Goal: Task Accomplishment & Management: Manage account settings

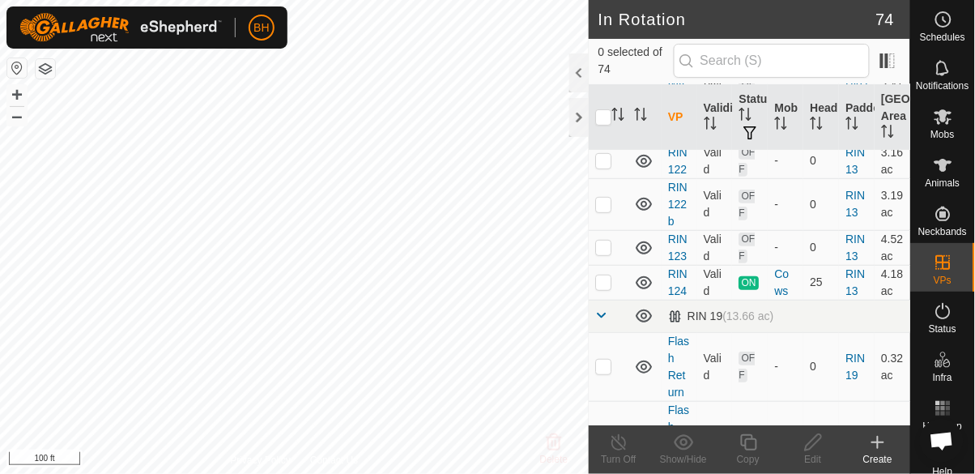
scroll to position [1493, 0]
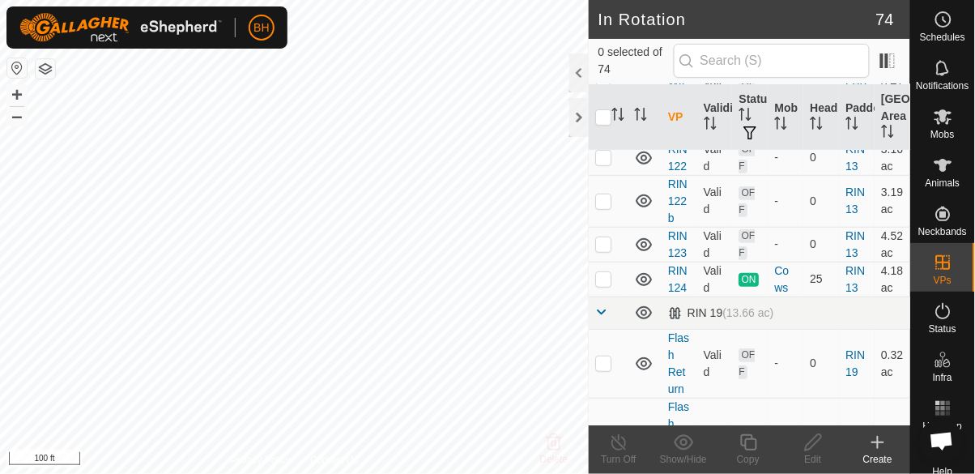
click at [603, 398] on td at bounding box center [608, 441] width 39 height 86
checkbox input "true"
click at [745, 448] on icon at bounding box center [748, 442] width 16 height 16
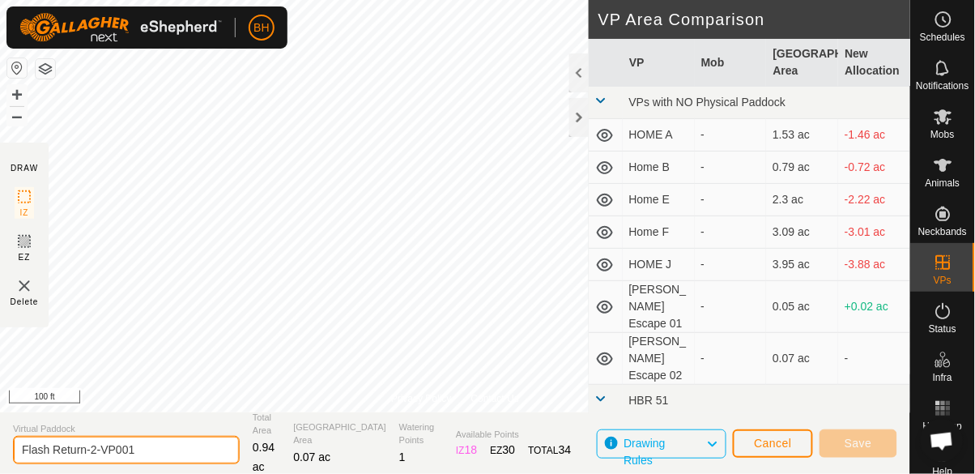
click at [155, 445] on input "Flash Return-2-VP001" at bounding box center [126, 450] width 227 height 28
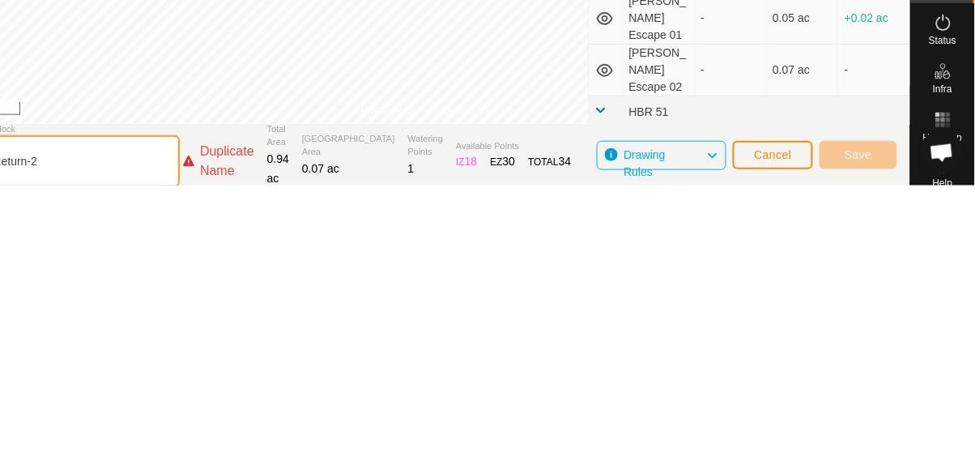
type input "Flash Return-2p"
click at [777, 441] on span "Cancel" at bounding box center [773, 442] width 38 height 13
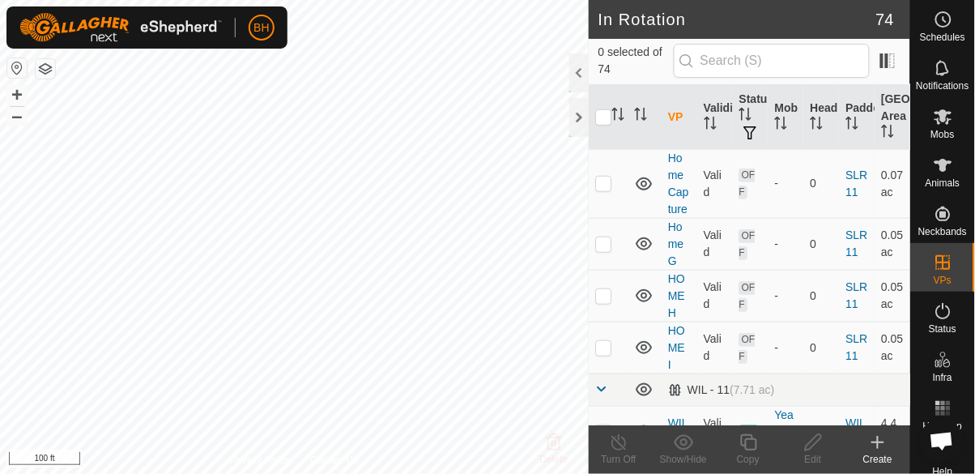
scroll to position [2999, 0]
click at [774, 58] on input "text" at bounding box center [772, 61] width 196 height 34
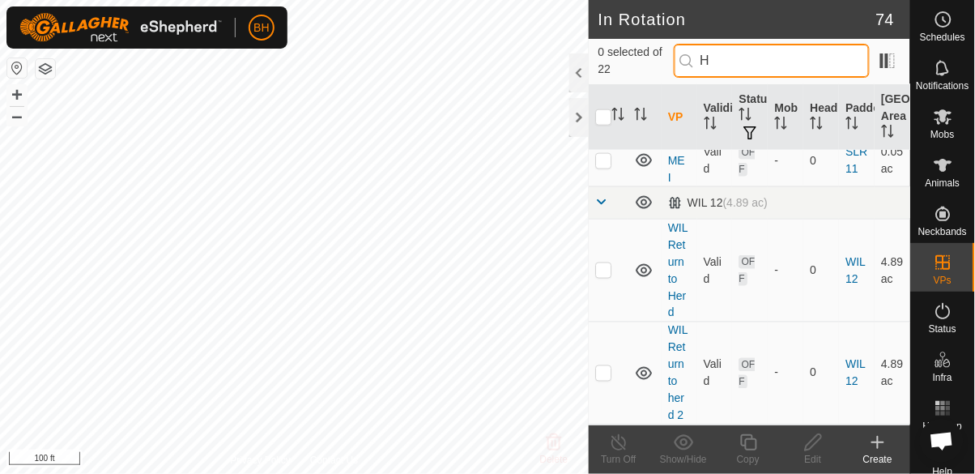
scroll to position [0, 0]
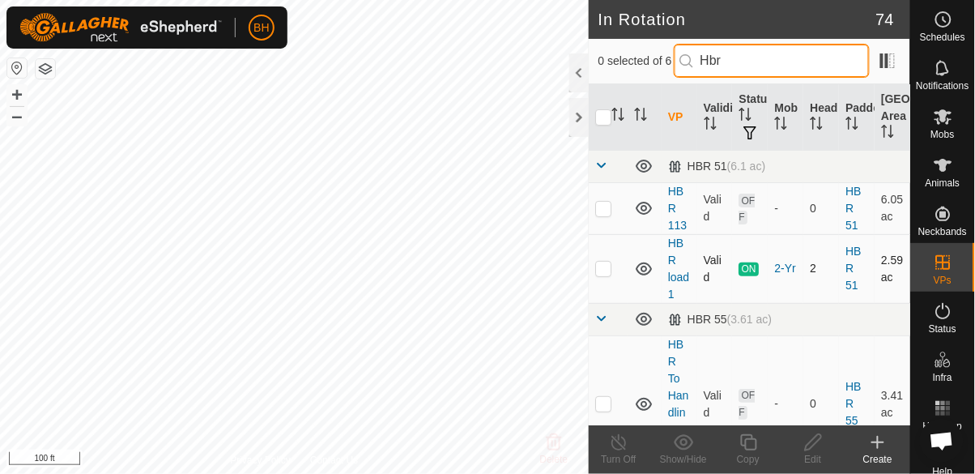
type input "Hbr"
click at [609, 250] on td at bounding box center [608, 268] width 39 height 69
checkbox input "true"
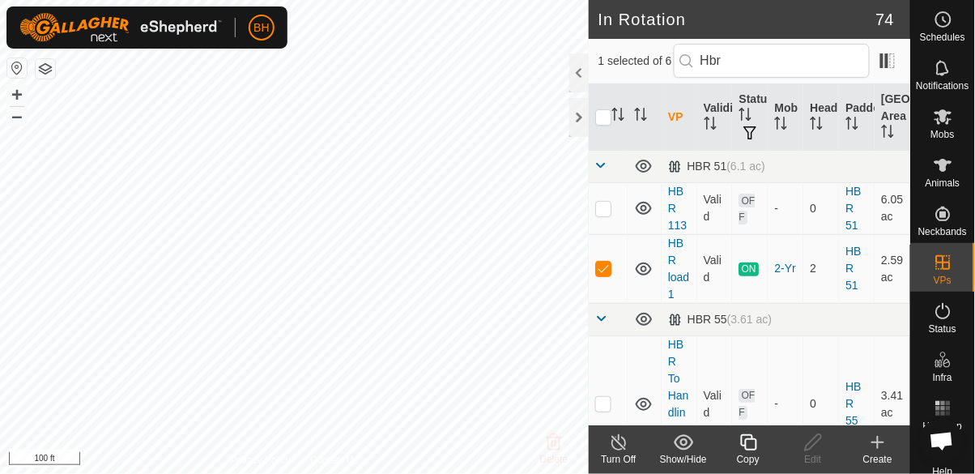
click at [748, 443] on icon at bounding box center [749, 441] width 20 height 19
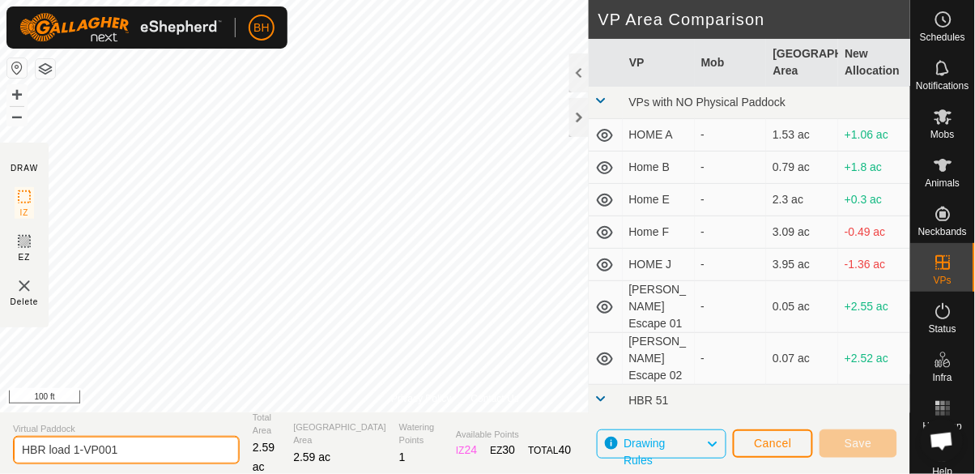
click at [188, 445] on input "HBR load 1-VP001" at bounding box center [126, 450] width 227 height 28
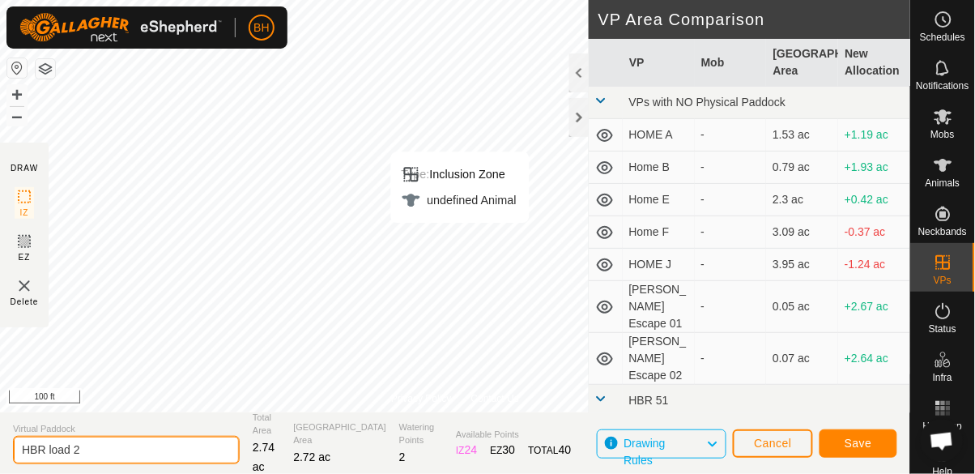
type input "HBR load 2"
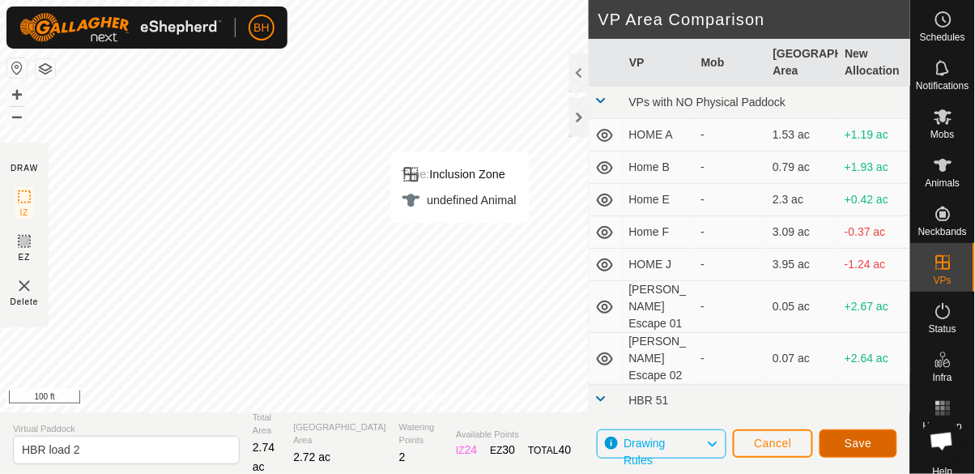
click at [861, 446] on span "Save" at bounding box center [859, 442] width 28 height 13
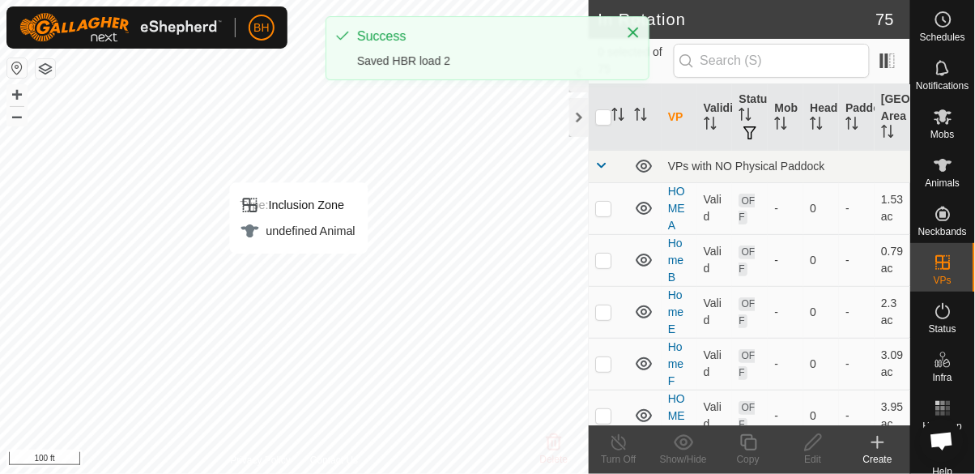
click at [947, 122] on icon at bounding box center [943, 116] width 18 height 15
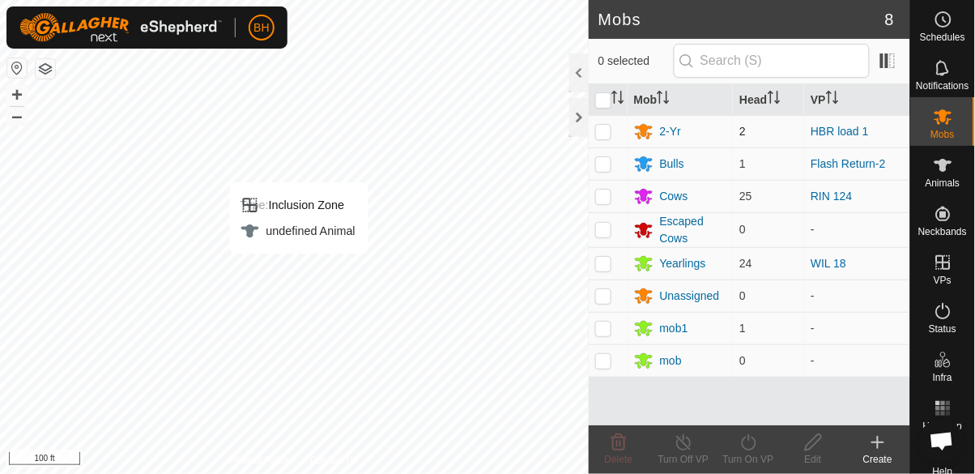
click at [604, 134] on p-checkbox at bounding box center [603, 131] width 16 height 13
checkbox input "true"
click at [747, 448] on icon at bounding box center [749, 441] width 20 height 19
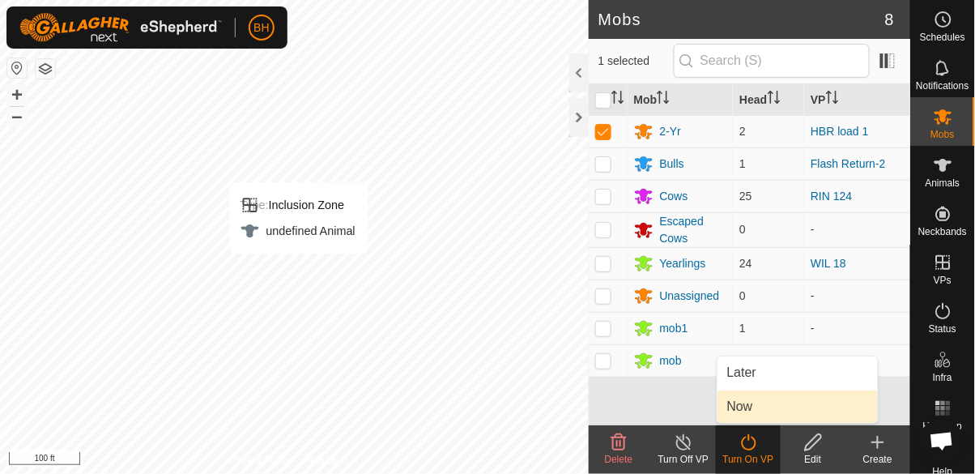
click at [769, 414] on link "Now" at bounding box center [797, 406] width 160 height 32
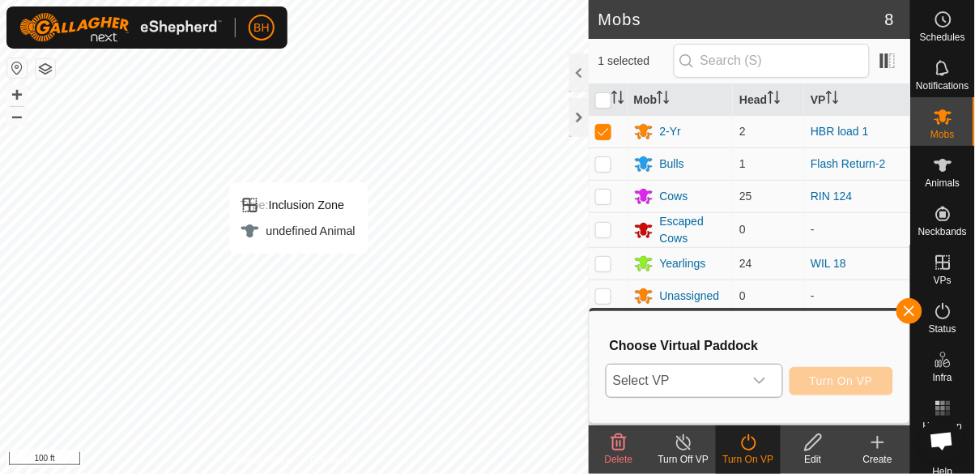
click at [740, 381] on span "Select VP" at bounding box center [675, 380] width 137 height 32
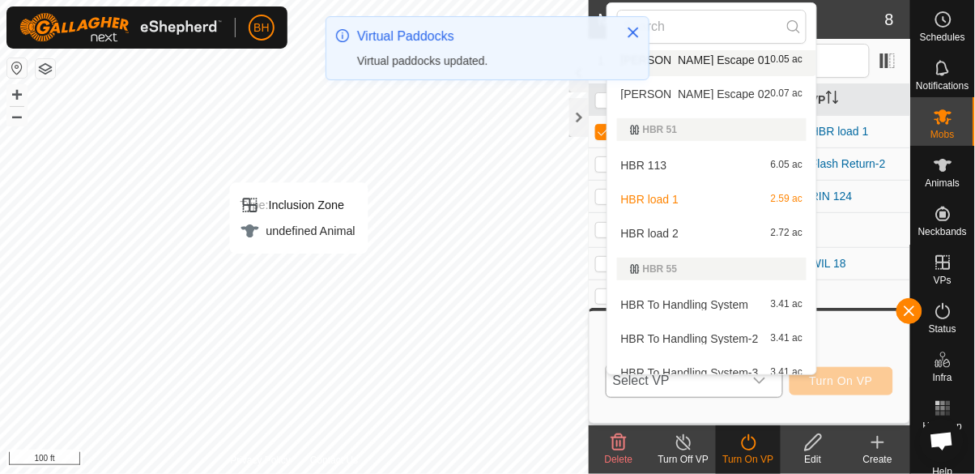
scroll to position [207, 0]
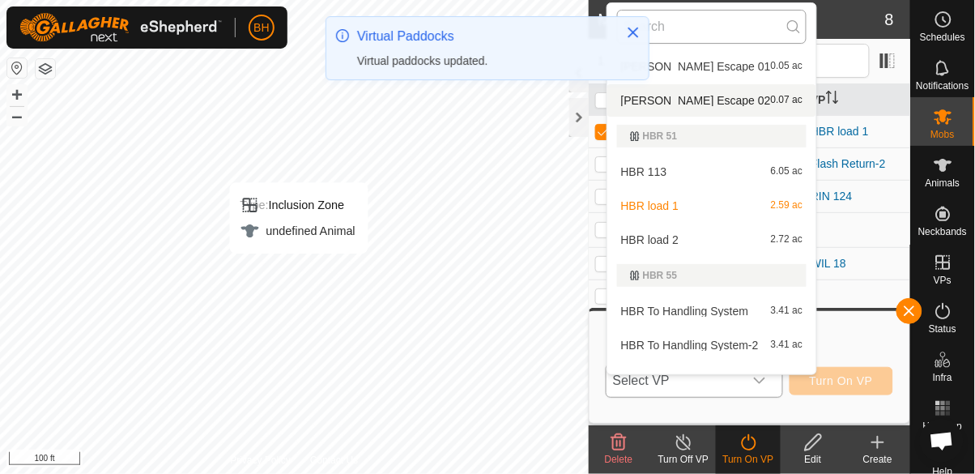
click at [719, 19] on input "text" at bounding box center [712, 27] width 190 height 34
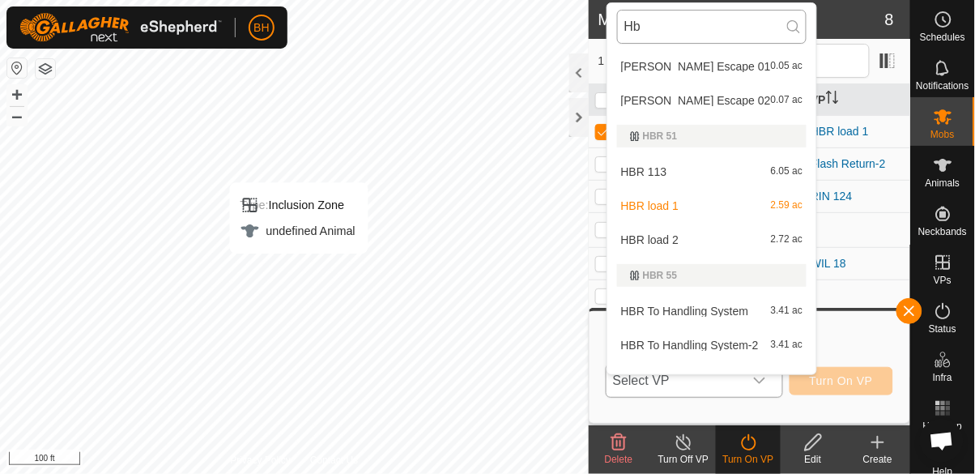
scroll to position [0, 0]
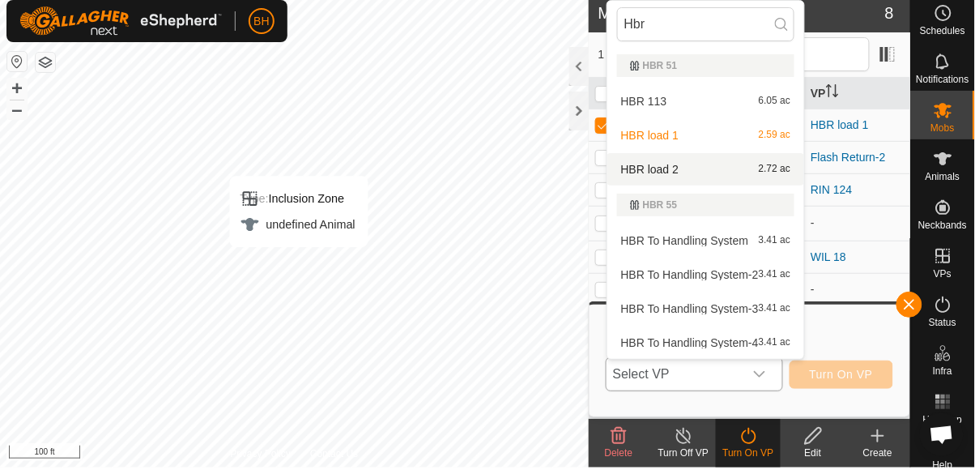
type input "Hbr"
click at [651, 172] on span "HBR load 2" at bounding box center [650, 175] width 58 height 11
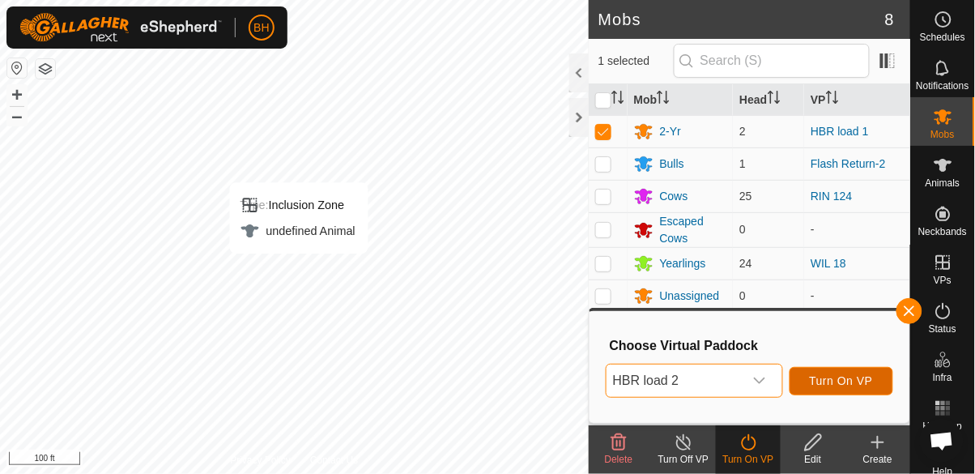
click at [854, 381] on span "Turn On VP" at bounding box center [841, 380] width 63 height 13
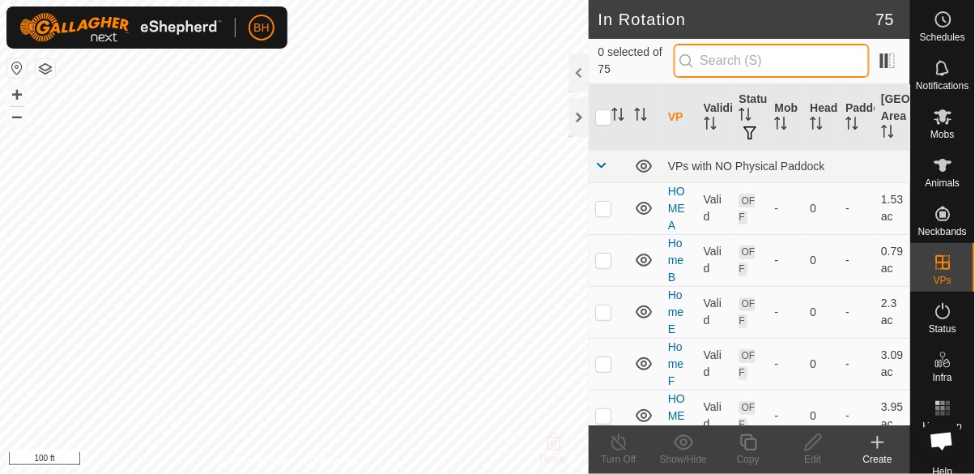
click at [771, 61] on input "text" at bounding box center [772, 61] width 196 height 34
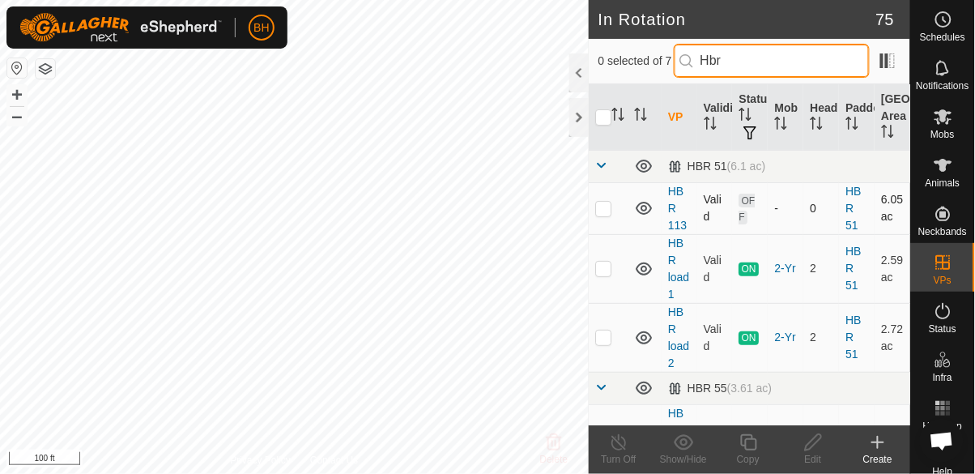
type input "Hbr"
click at [603, 202] on p-checkbox at bounding box center [603, 208] width 16 height 13
checkbox input "true"
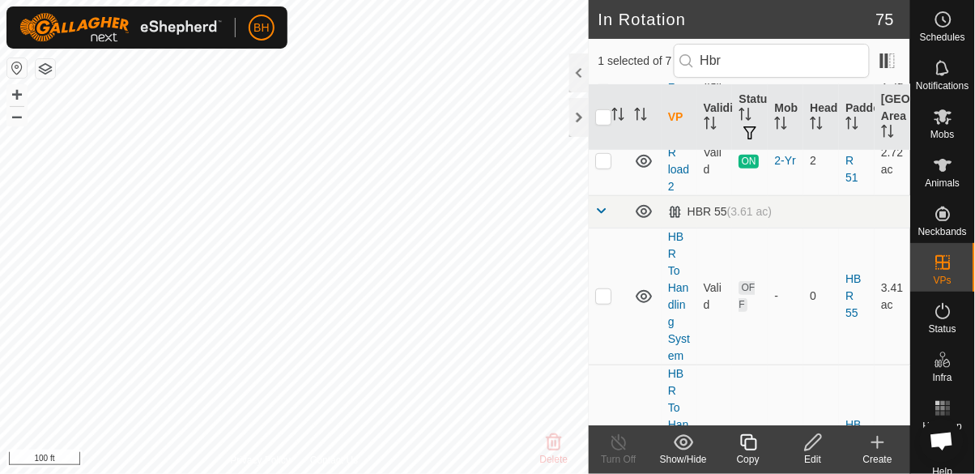
scroll to position [188, 0]
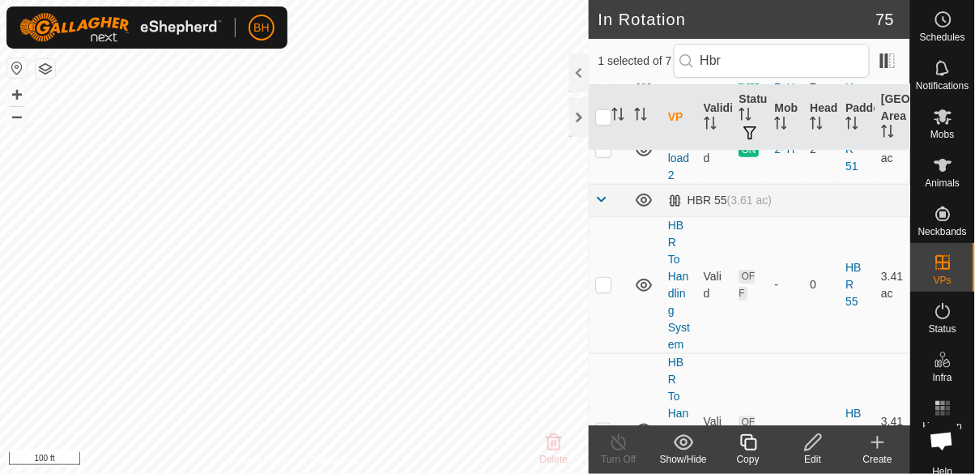
click at [604, 115] on td at bounding box center [608, 80] width 39 height 69
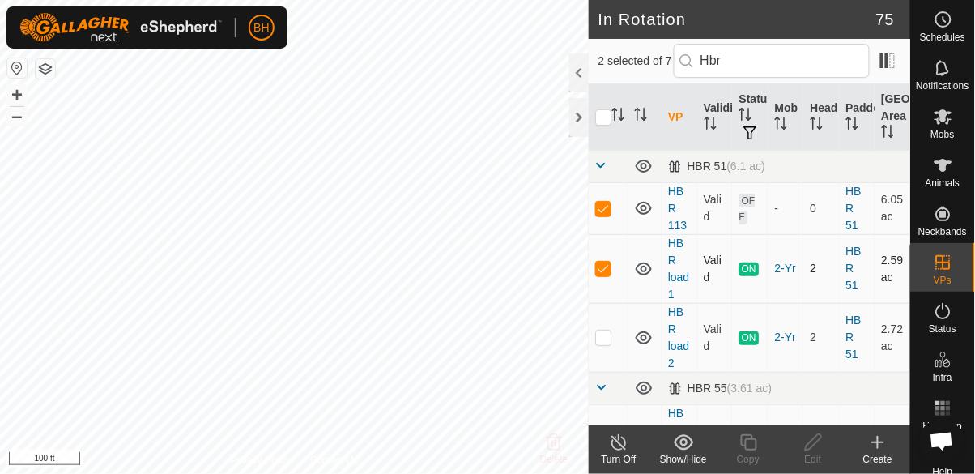
click at [602, 262] on p-checkbox at bounding box center [603, 268] width 16 height 13
checkbox input "false"
click at [601, 466] on p-checkbox at bounding box center [603, 472] width 16 height 13
checkbox input "true"
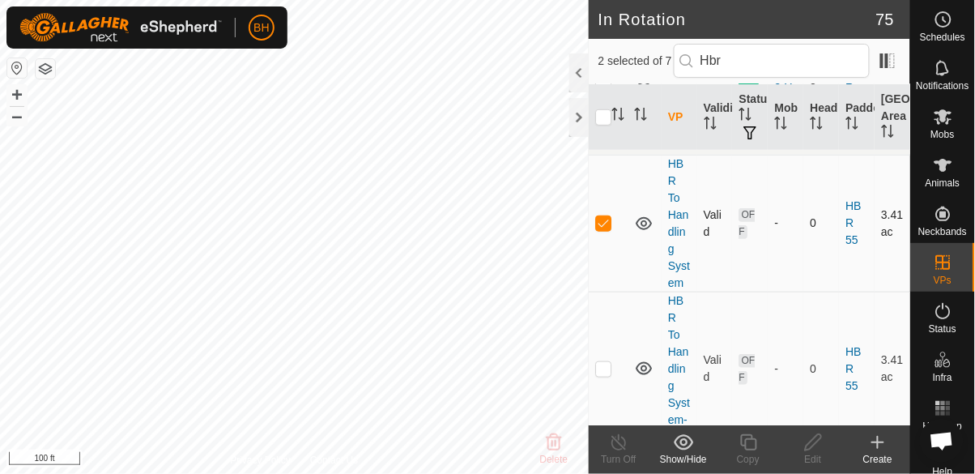
scroll to position [258, 0]
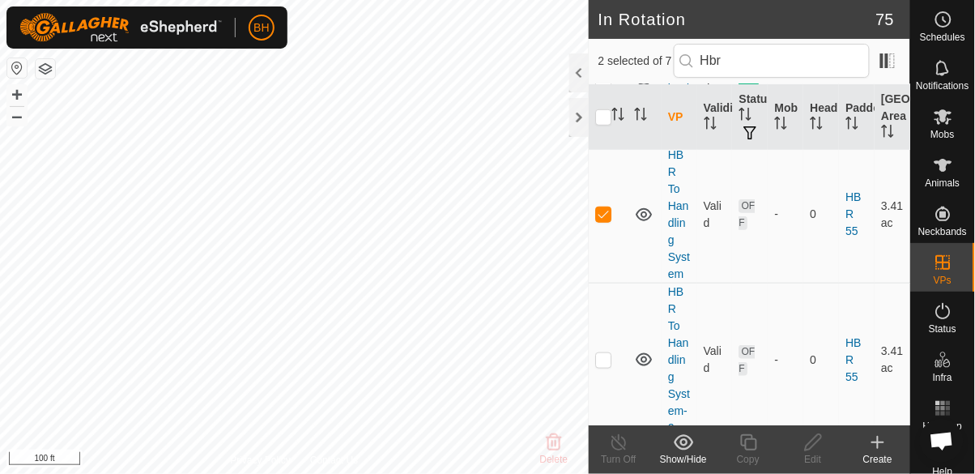
click at [604, 113] on td at bounding box center [608, 79] width 39 height 69
checkbox input "true"
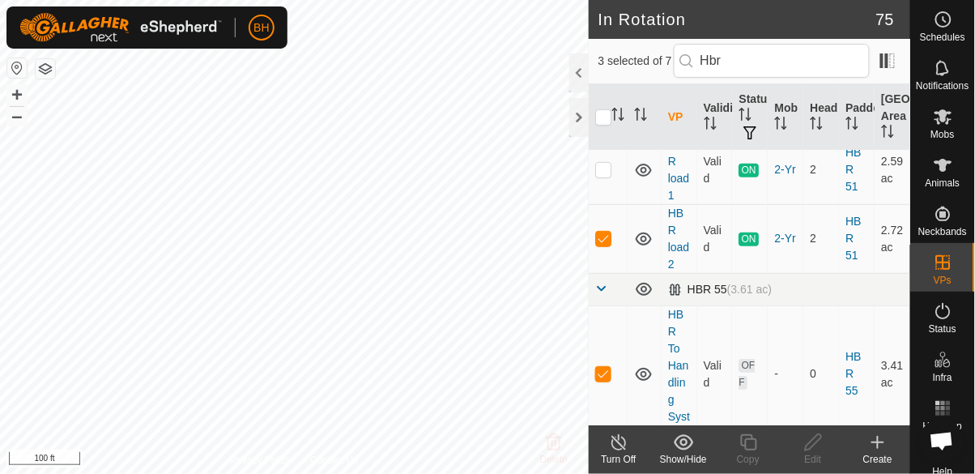
scroll to position [101, 0]
click at [603, 113] on p-checkbox at bounding box center [603, 106] width 16 height 13
checkbox input "false"
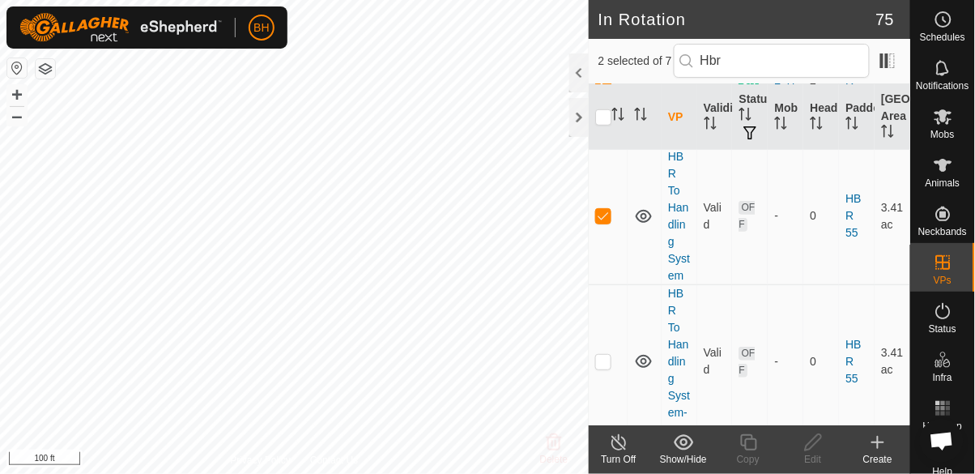
scroll to position [266, 0]
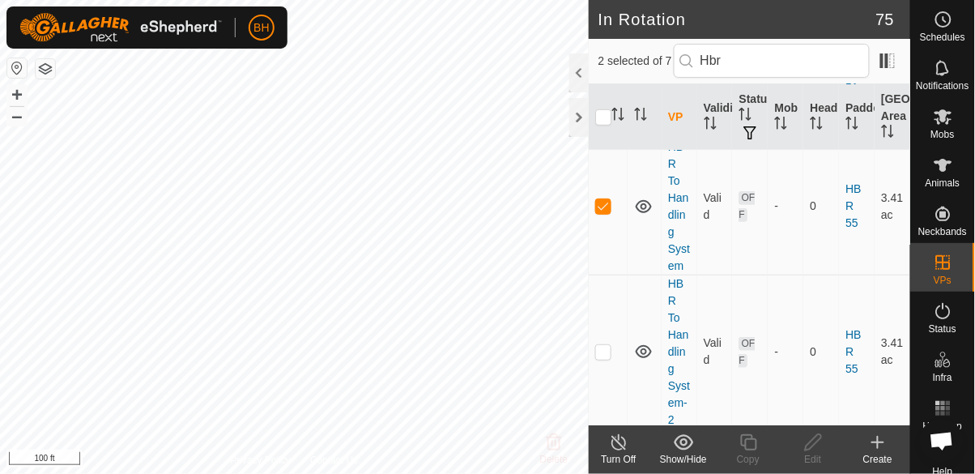
click at [602, 105] on td at bounding box center [608, 70] width 39 height 69
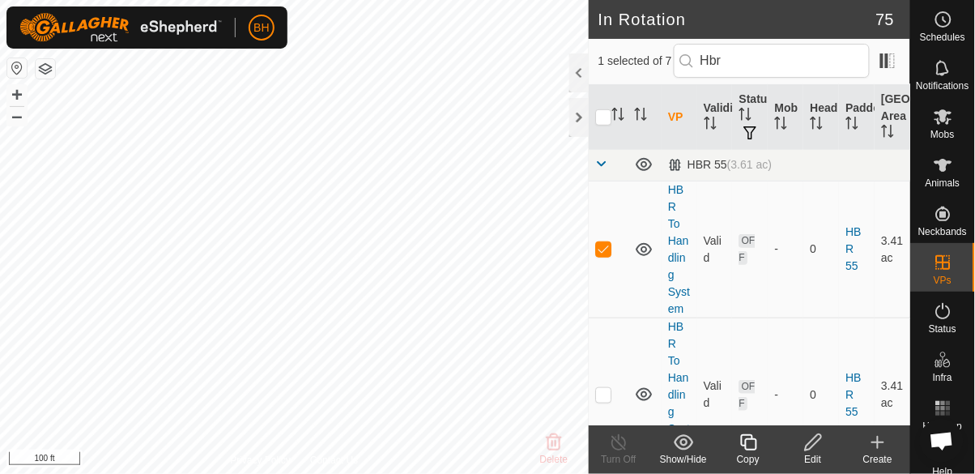
scroll to position [226, 0]
click at [604, 178] on td at bounding box center [608, 162] width 39 height 32
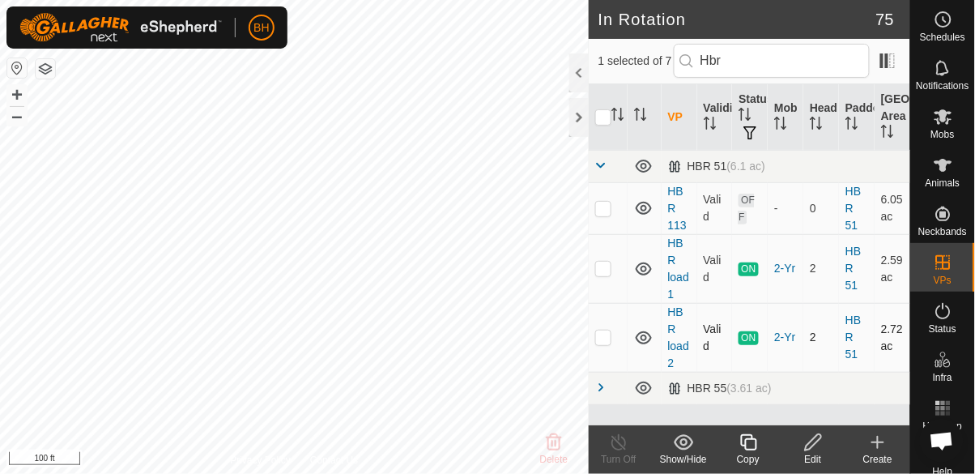
click at [602, 330] on p-checkbox at bounding box center [603, 336] width 16 height 13
checkbox input "true"
click at [598, 262] on p-checkbox at bounding box center [603, 268] width 16 height 13
checkbox input "true"
click at [604, 202] on p-checkbox at bounding box center [603, 208] width 16 height 13
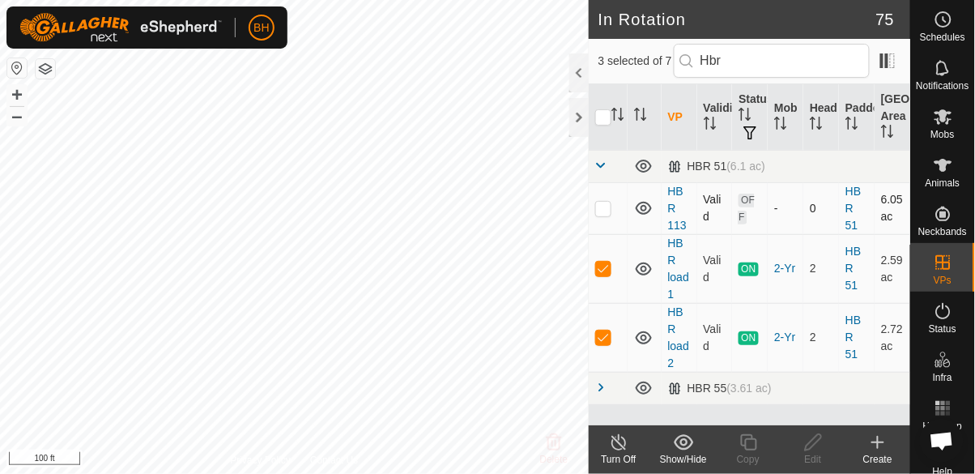
checkbox input "true"
click at [608, 162] on span at bounding box center [601, 165] width 13 height 13
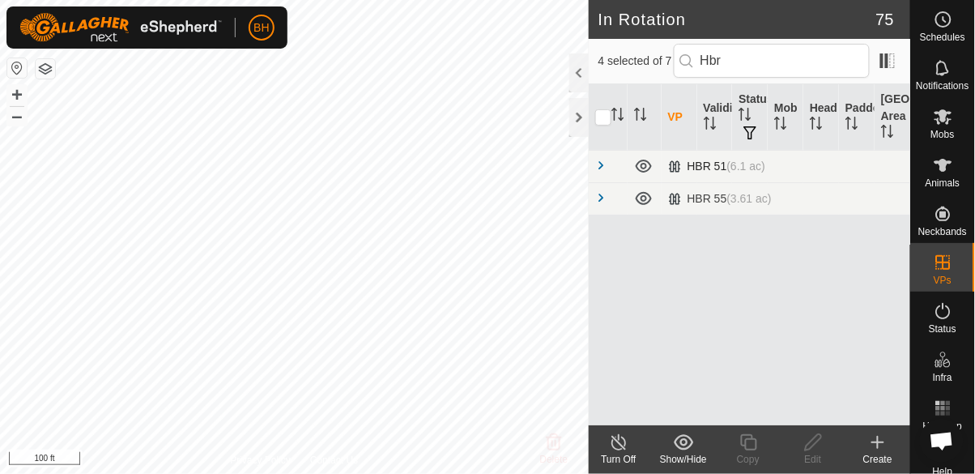
click at [598, 164] on span at bounding box center [601, 165] width 13 height 13
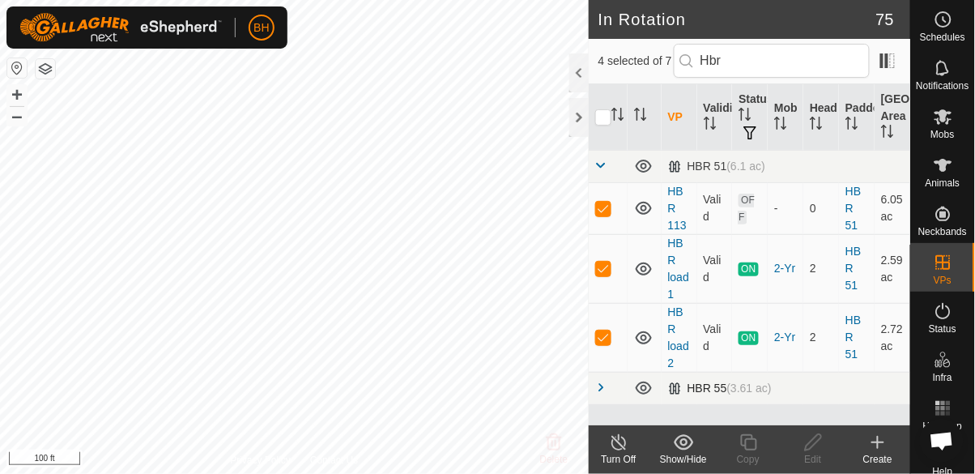
click at [598, 381] on span at bounding box center [601, 387] width 13 height 13
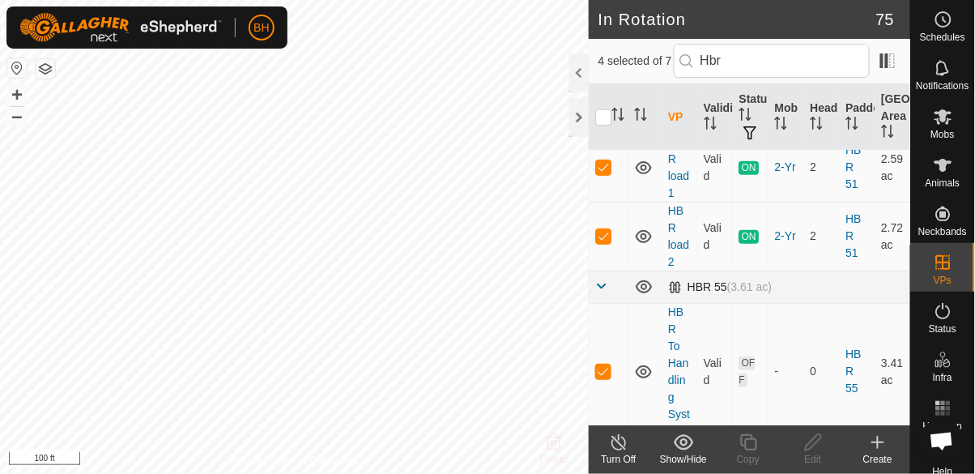
scroll to position [2, 0]
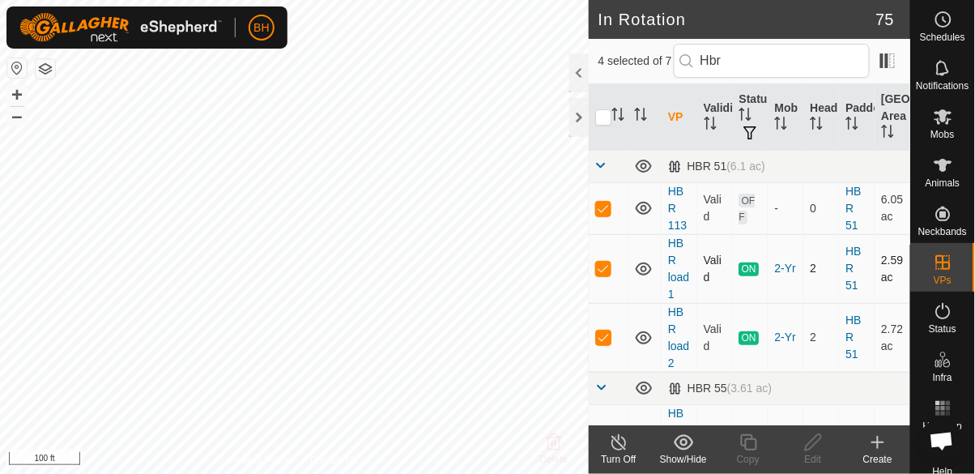
click at [602, 262] on p-checkbox at bounding box center [603, 268] width 16 height 13
checkbox input "false"
click at [602, 330] on p-checkbox at bounding box center [603, 336] width 16 height 13
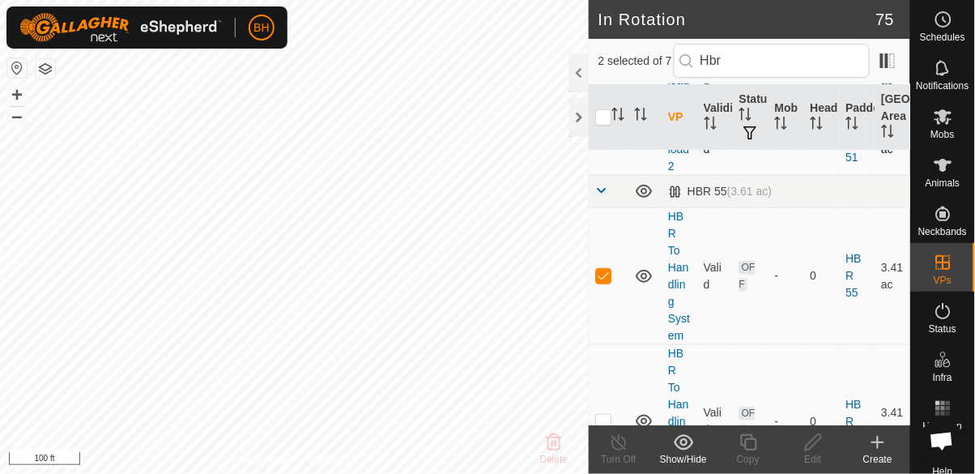
scroll to position [197, 0]
click at [603, 207] on td at bounding box center [608, 191] width 39 height 32
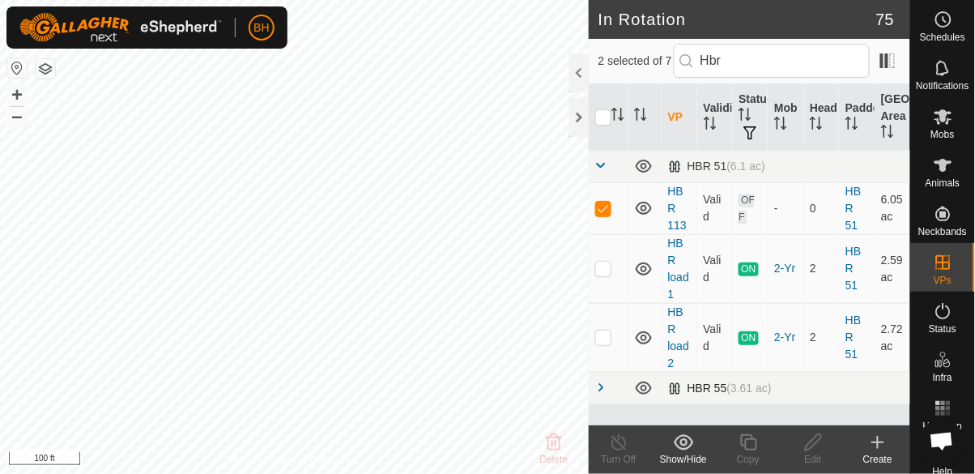
scroll to position [0, 0]
click at [607, 306] on td at bounding box center [608, 337] width 39 height 69
click at [608, 330] on p-checkbox at bounding box center [603, 336] width 16 height 13
checkbox input "false"
click at [602, 381] on span at bounding box center [601, 387] width 13 height 13
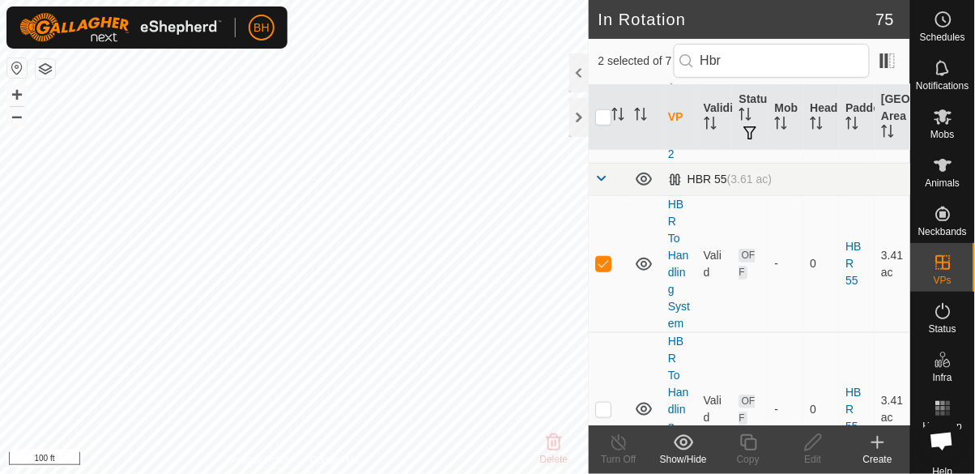
scroll to position [208, 0]
click at [608, 196] on td at bounding box center [608, 180] width 39 height 32
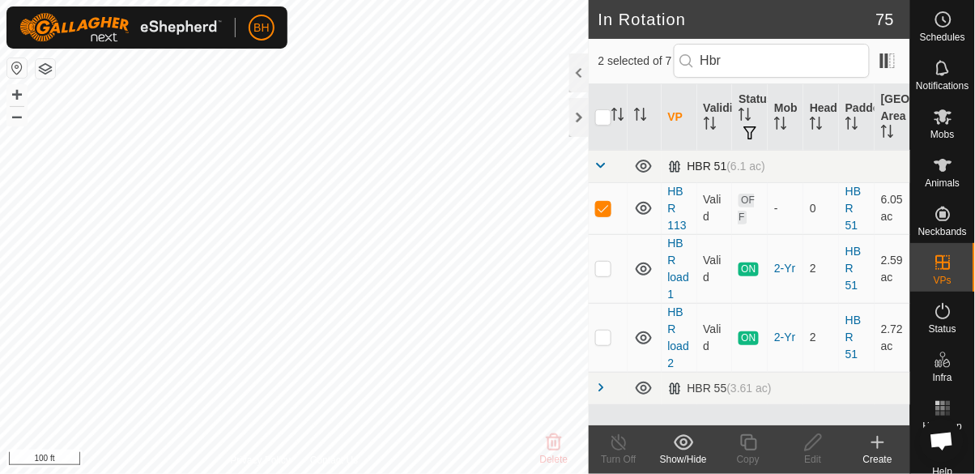
click at [607, 168] on span at bounding box center [601, 165] width 13 height 13
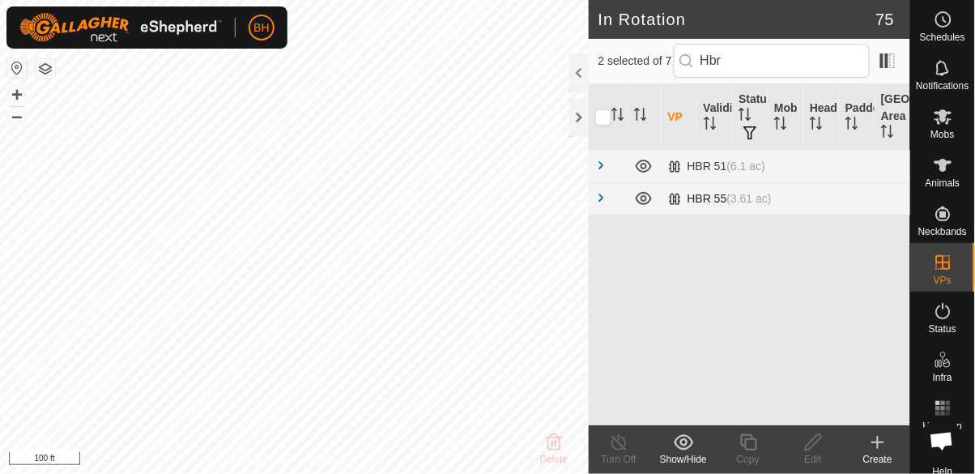
click at [600, 200] on span at bounding box center [601, 197] width 13 height 13
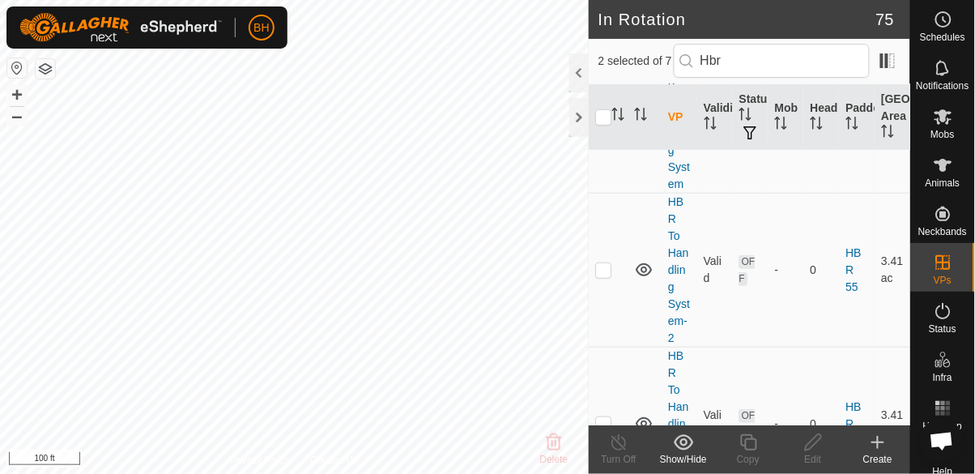
scroll to position [160, 0]
click at [606, 192] on td at bounding box center [608, 123] width 39 height 137
checkbox input "false"
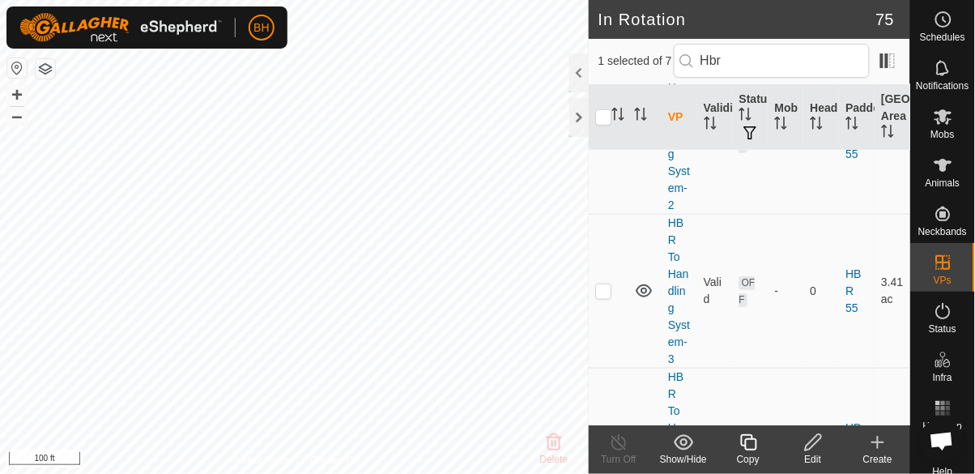
scroll to position [320, 0]
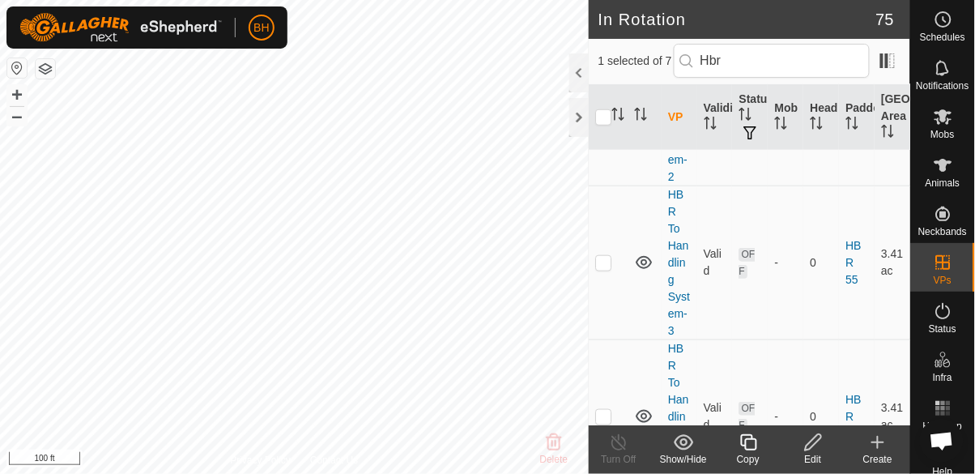
click at [610, 185] on td at bounding box center [608, 109] width 39 height 154
checkbox input "true"
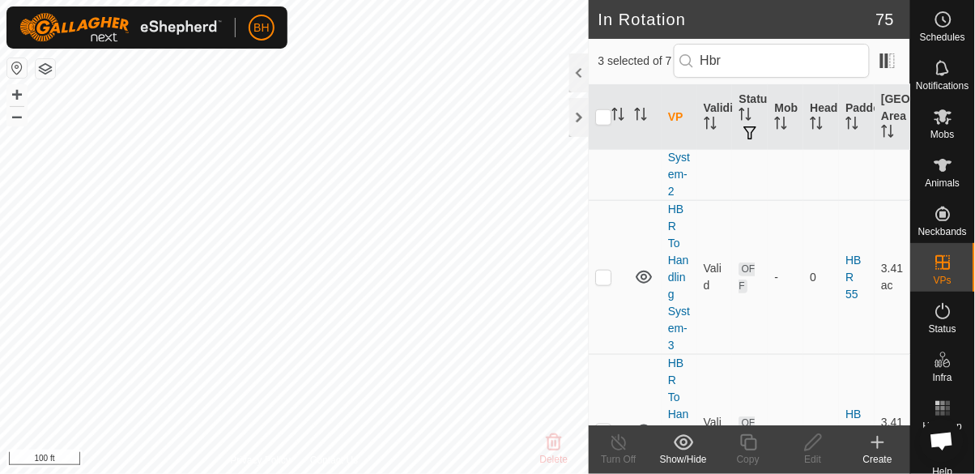
scroll to position [309, 0]
checkbox input "false"
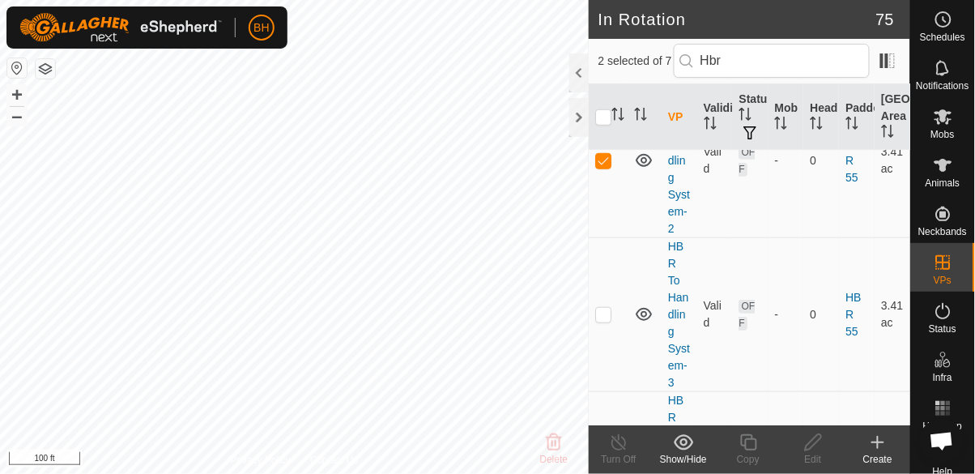
scroll to position [320, 0]
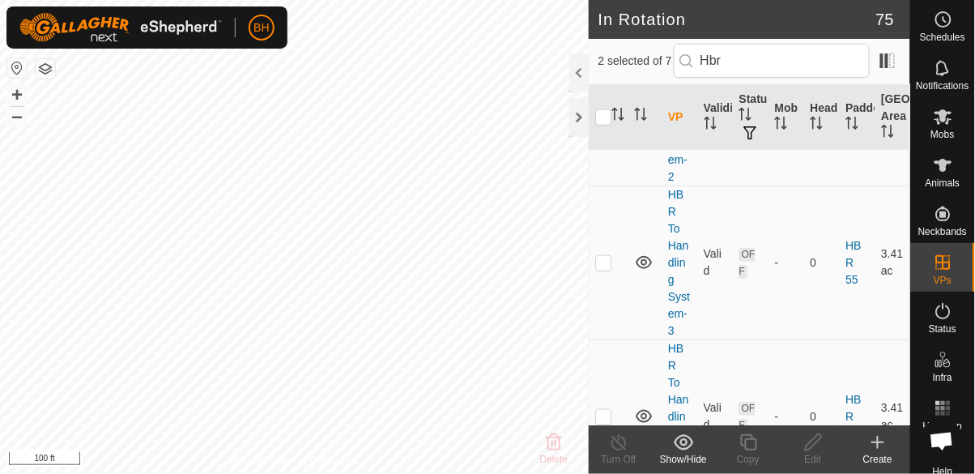
click at [606, 185] on td at bounding box center [608, 109] width 39 height 154
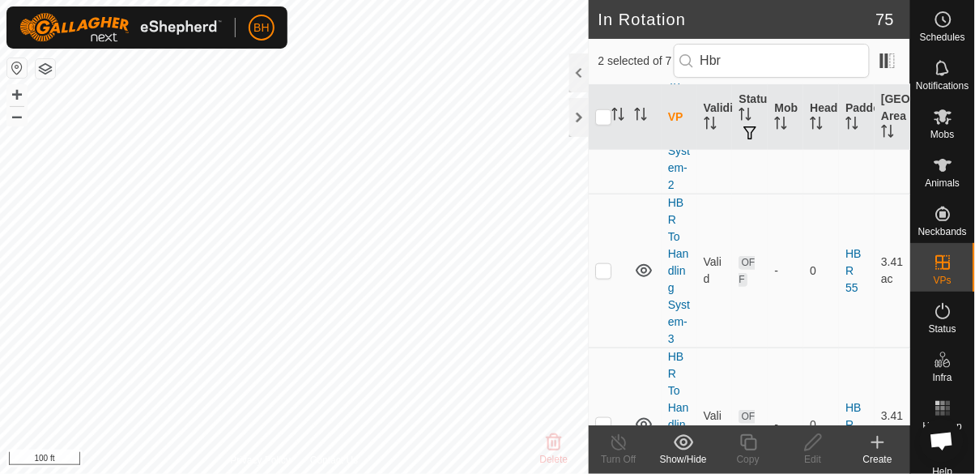
scroll to position [320, 0]
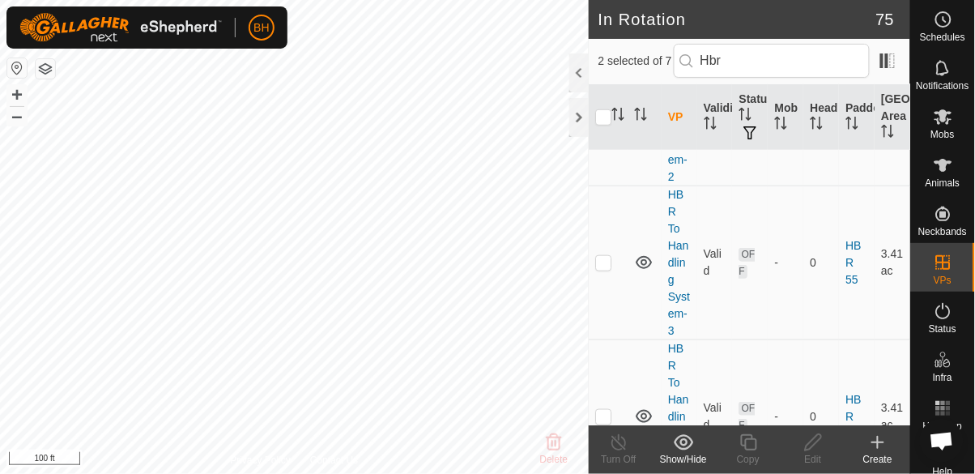
click at [603, 185] on td at bounding box center [608, 109] width 39 height 154
checkbox input "false"
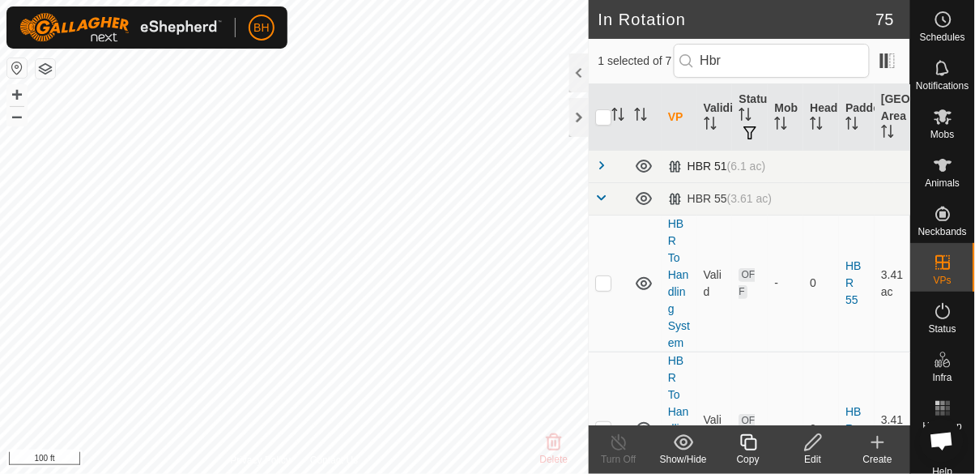
click at [607, 169] on span at bounding box center [601, 165] width 13 height 13
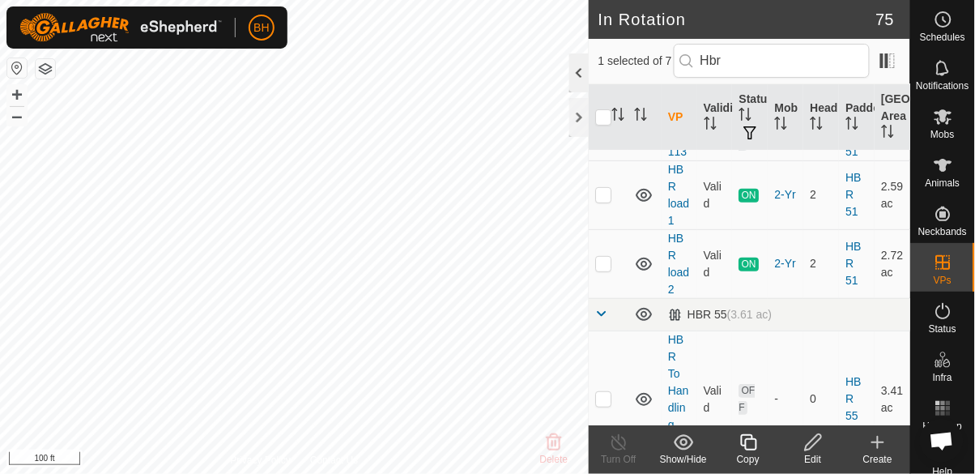
click at [579, 75] on div at bounding box center [578, 72] width 19 height 39
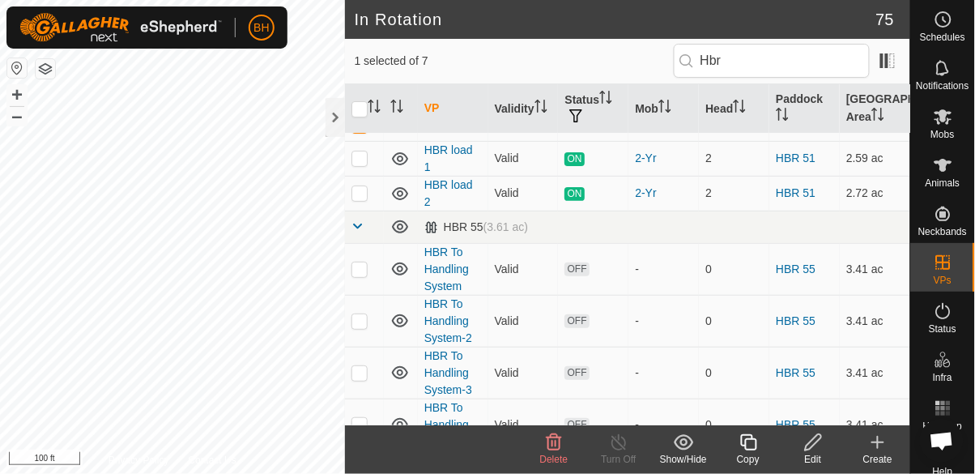
click at [678, 452] on div "Show/Hide" at bounding box center [683, 459] width 65 height 15
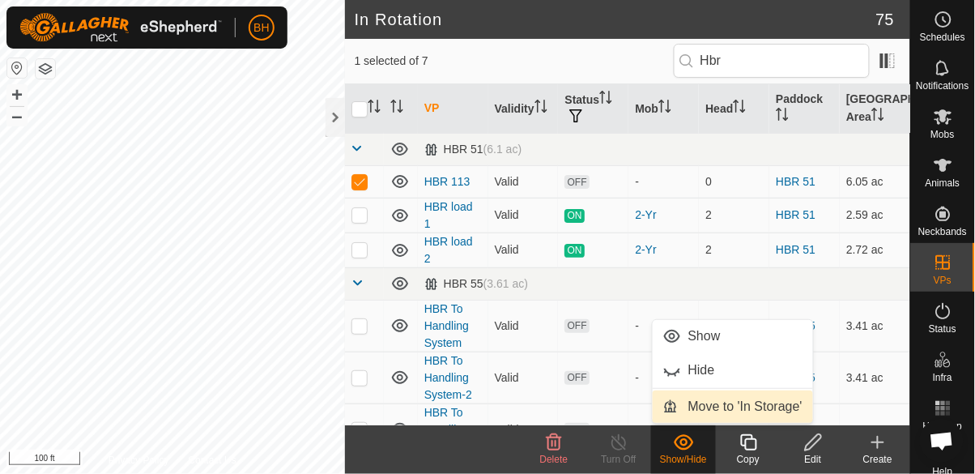
click at [758, 407] on span "Move to 'In Storage'" at bounding box center [745, 406] width 114 height 19
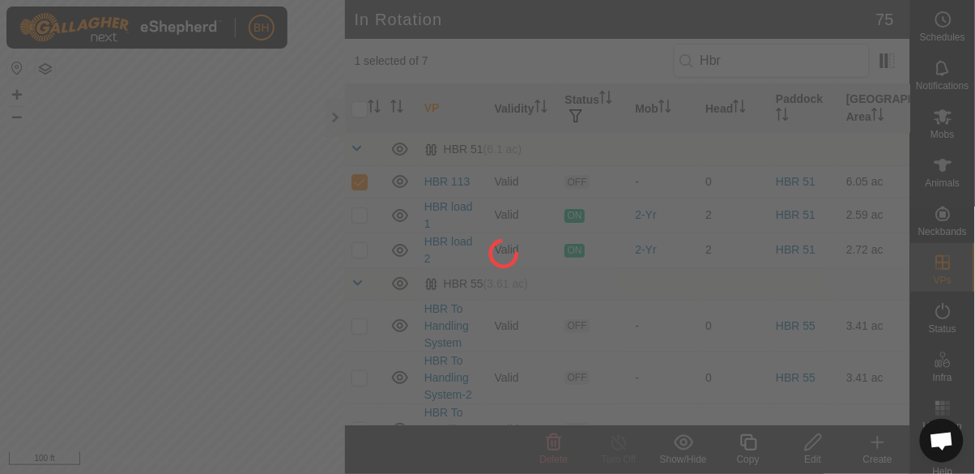
checkbox input "false"
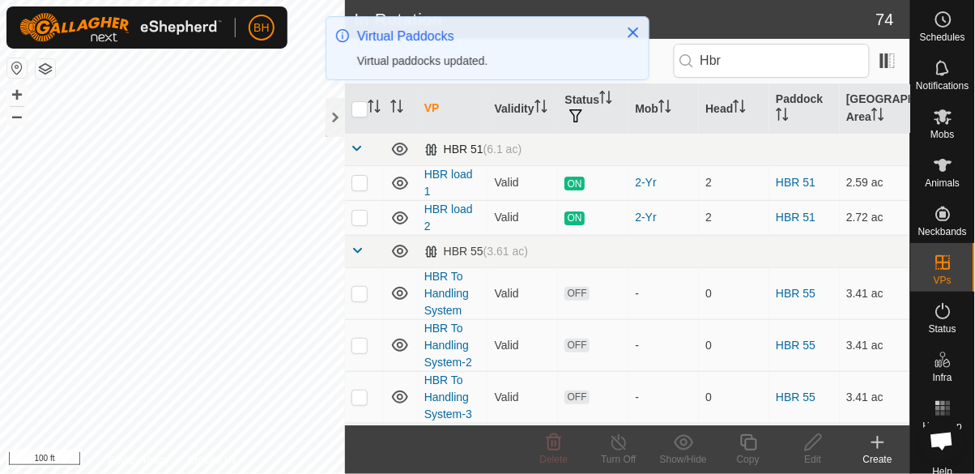
click at [360, 152] on span at bounding box center [357, 148] width 13 height 13
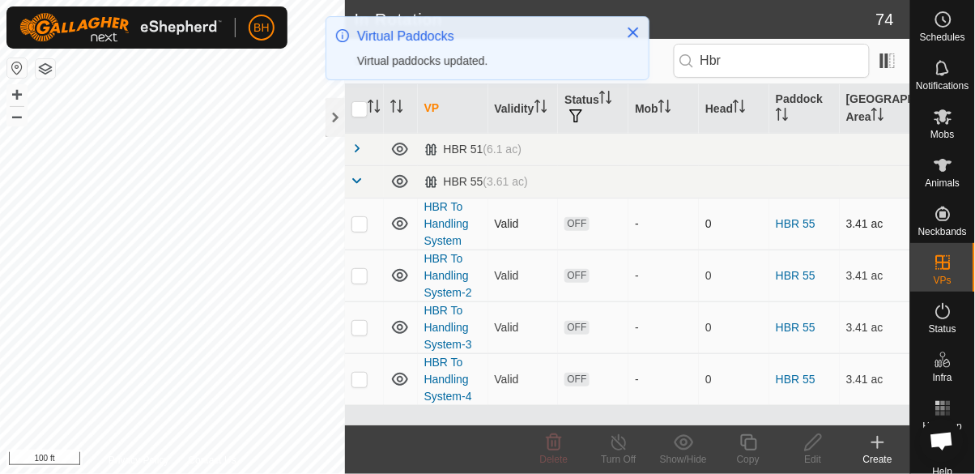
click at [364, 227] on p-checkbox at bounding box center [359, 223] width 16 height 13
checkbox input "true"
click at [361, 275] on p-checkbox at bounding box center [359, 275] width 16 height 13
checkbox input "true"
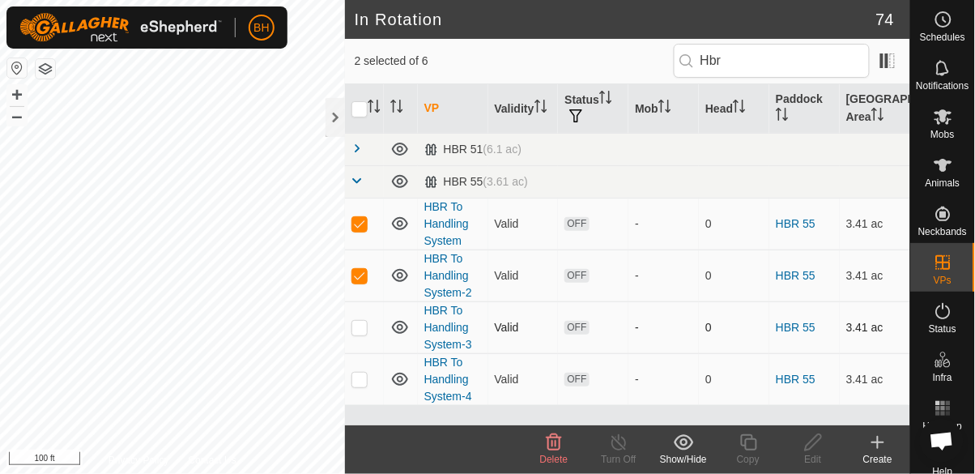
click at [363, 332] on p-checkbox at bounding box center [359, 327] width 16 height 13
checkbox input "true"
click at [362, 380] on p-checkbox at bounding box center [359, 379] width 16 height 13
checkbox input "true"
click at [680, 457] on div "Show/Hide" at bounding box center [683, 459] width 65 height 15
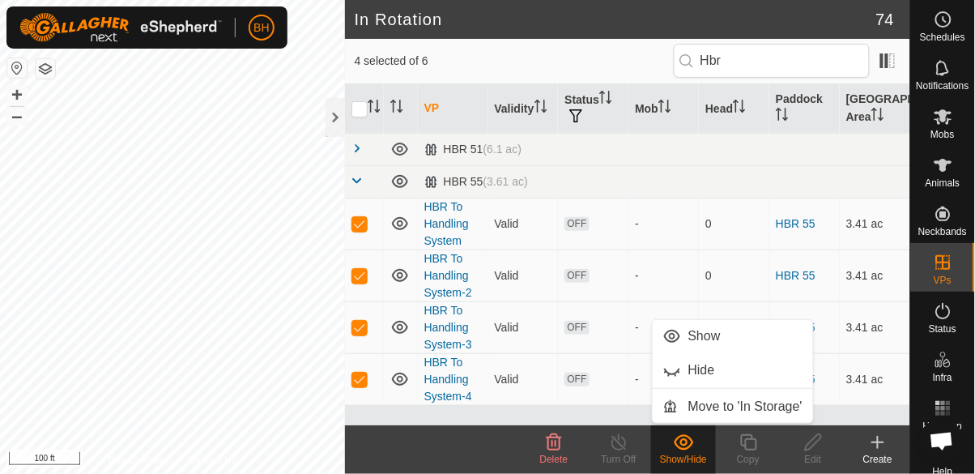
click at [551, 459] on span "Delete" at bounding box center [554, 458] width 28 height 11
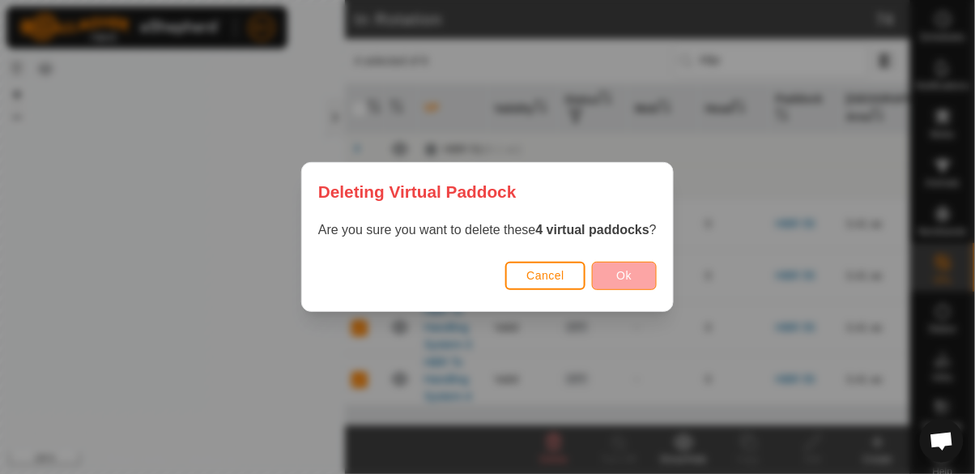
click at [639, 280] on button "Ok" at bounding box center [624, 276] width 65 height 28
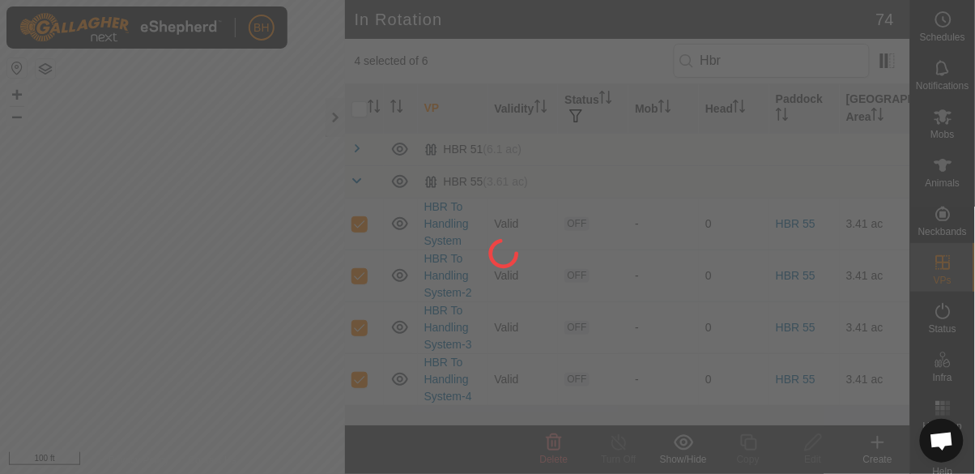
checkbox input "false"
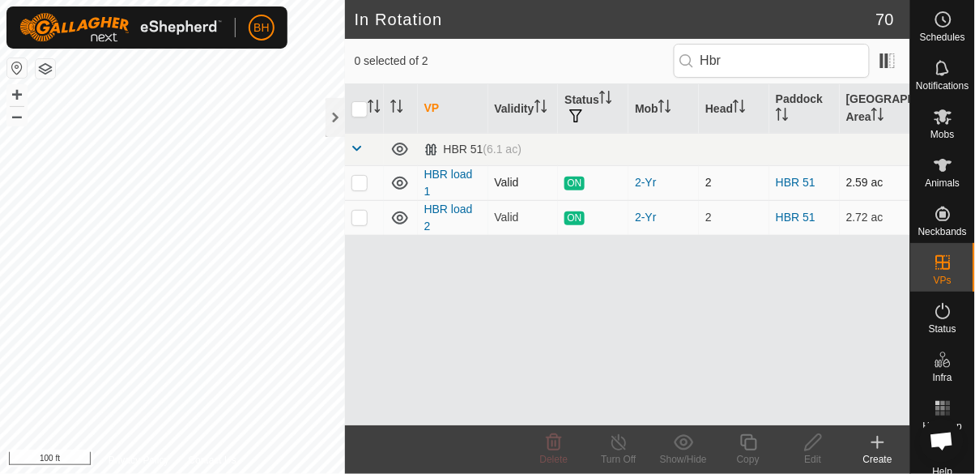
click at [398, 181] on icon at bounding box center [399, 182] width 19 height 19
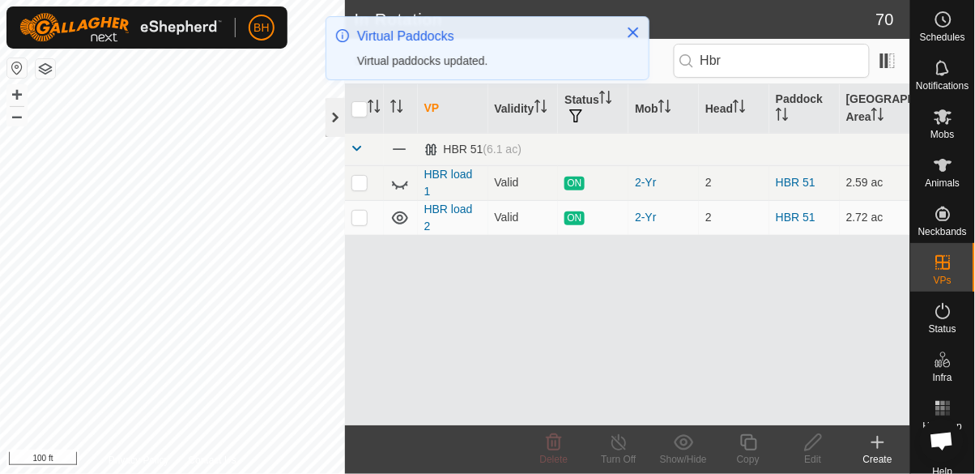
click at [338, 122] on div at bounding box center [335, 117] width 19 height 39
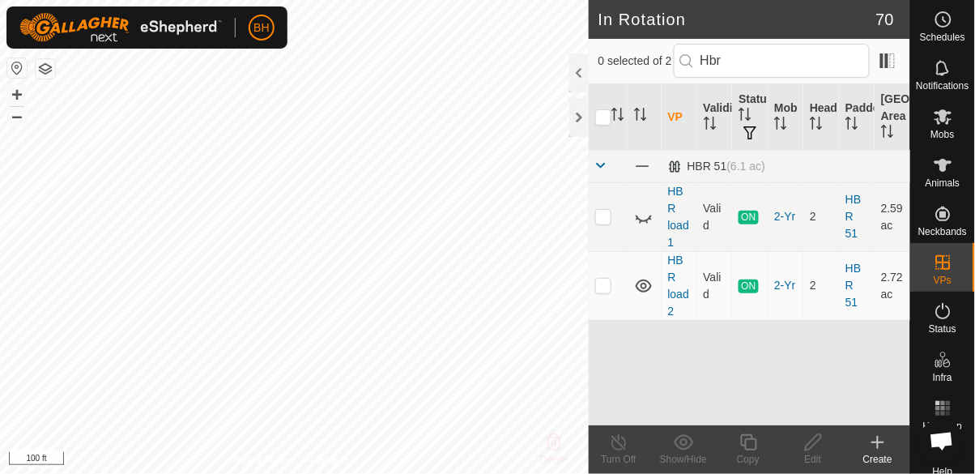
click at [581, 72] on div at bounding box center [578, 72] width 19 height 39
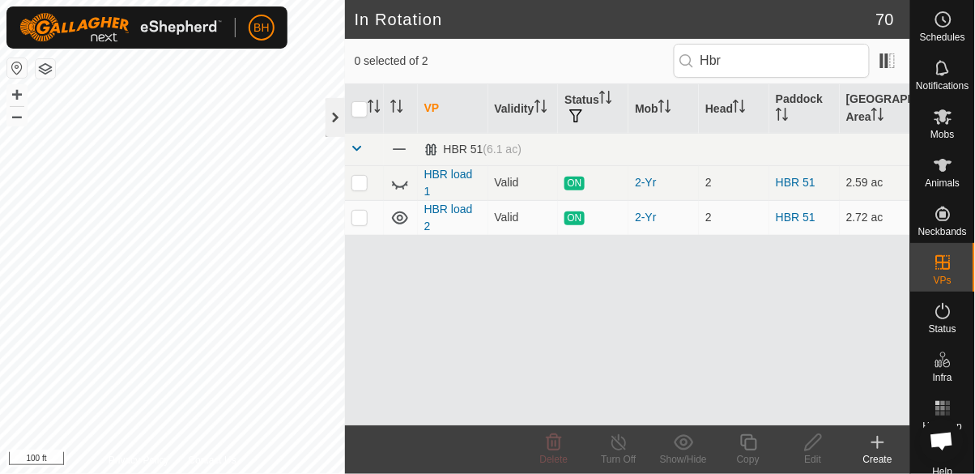
click at [333, 123] on div at bounding box center [335, 117] width 19 height 39
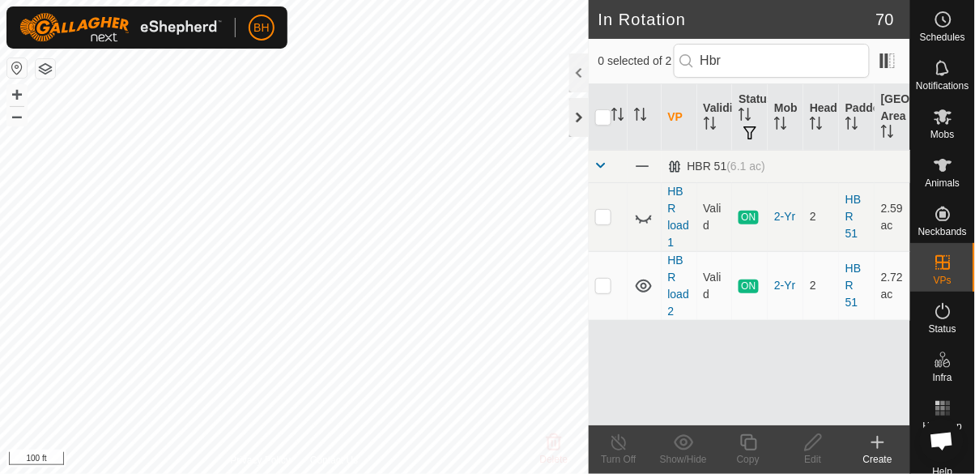
click at [580, 121] on div at bounding box center [578, 117] width 19 height 39
